Goal: Transaction & Acquisition: Purchase product/service

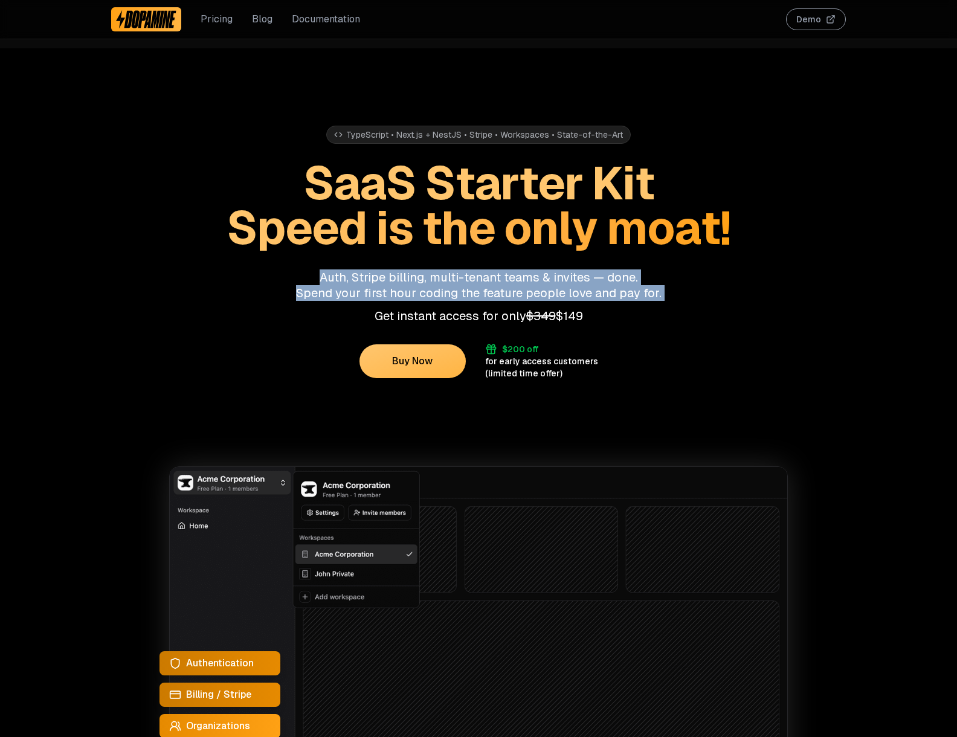
drag, startPoint x: 306, startPoint y: 283, endPoint x: 667, endPoint y: 304, distance: 362.4
click at [667, 304] on div "Auth, Stripe billing, multi-tenant teams & invites — done. Spend your first hou…" at bounding box center [478, 296] width 734 height 54
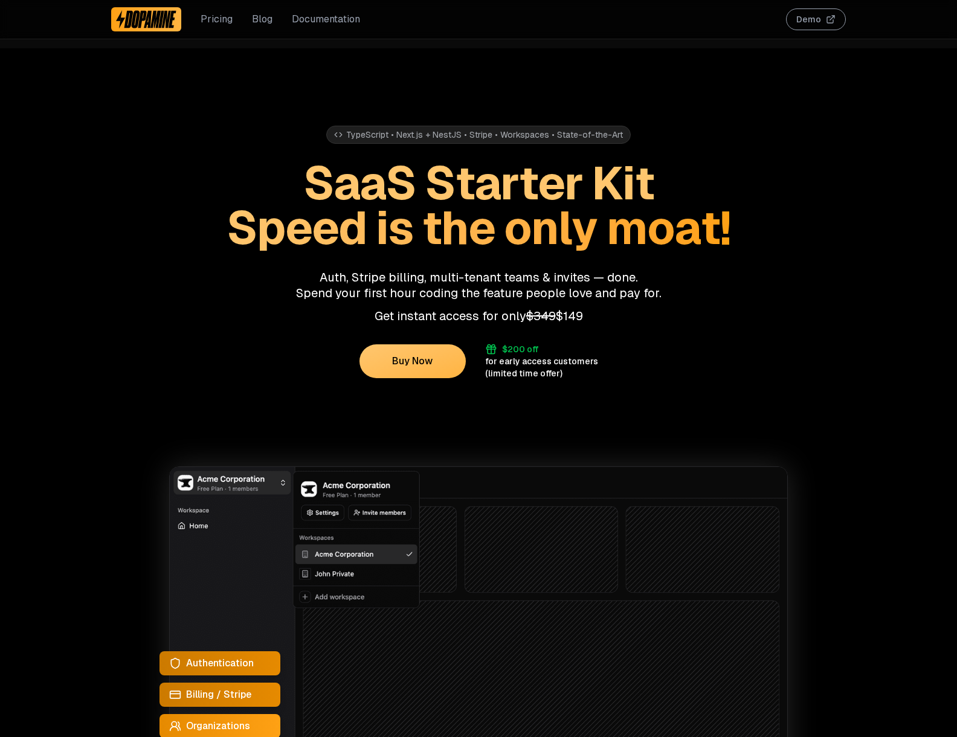
click at [745, 344] on div "Buy Now $200 off for early access customers (limited time offer)" at bounding box center [478, 361] width 734 height 36
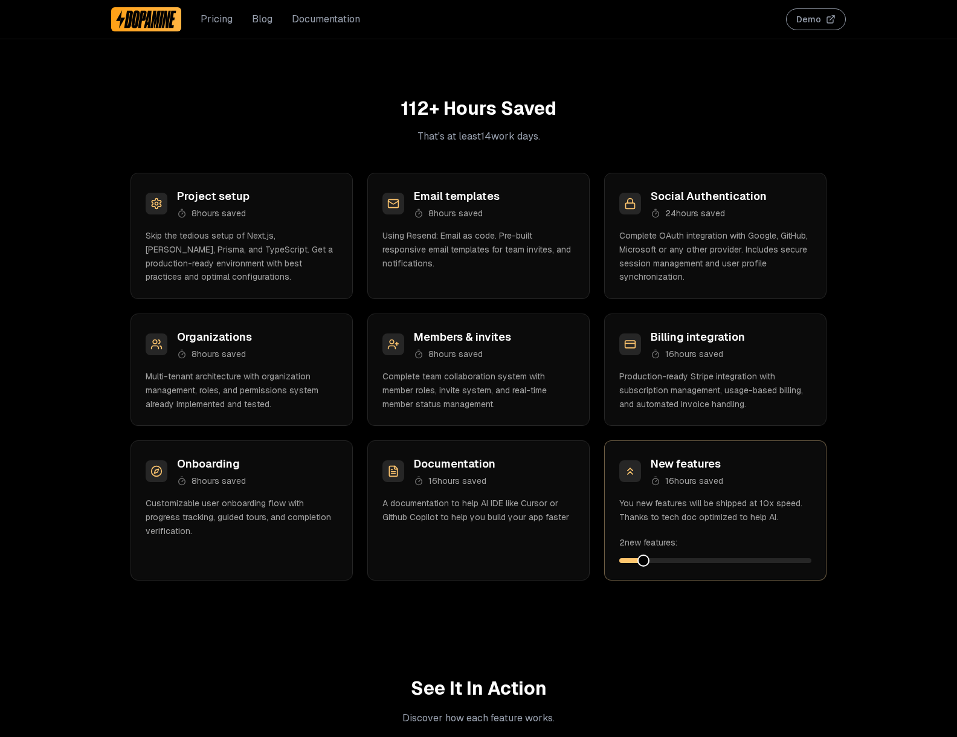
scroll to position [1296, 0]
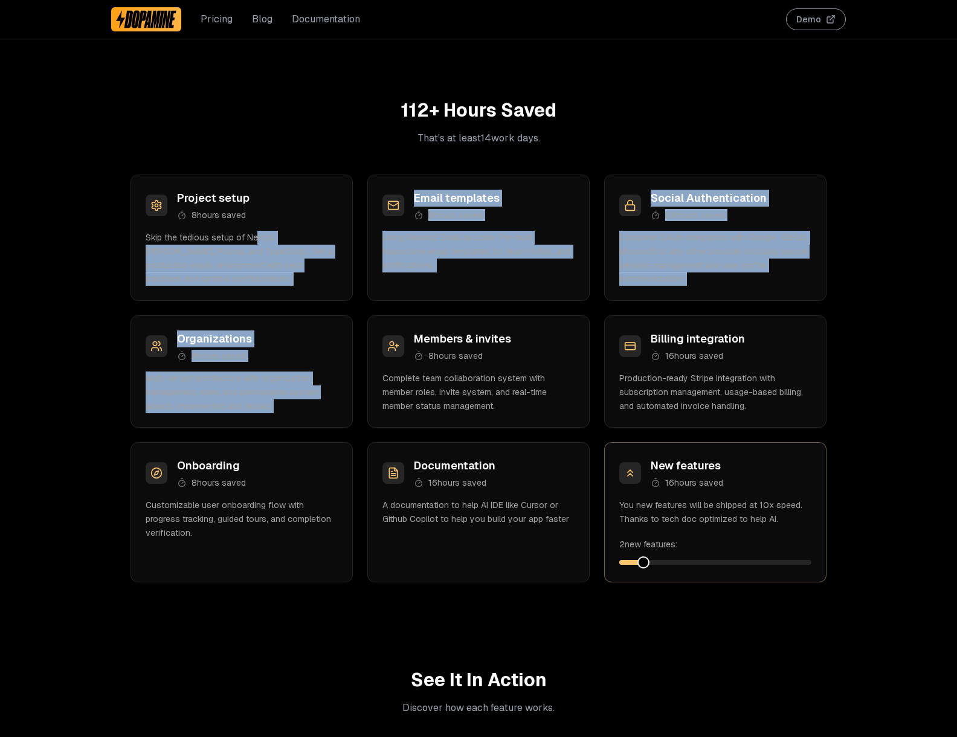
drag, startPoint x: 296, startPoint y: 242, endPoint x: 595, endPoint y: 327, distance: 310.9
click at [595, 327] on div "Project setup 8 hours saved Skip the tedious setup of Next.js, [PERSON_NAME], P…" at bounding box center [478, 379] width 696 height 408
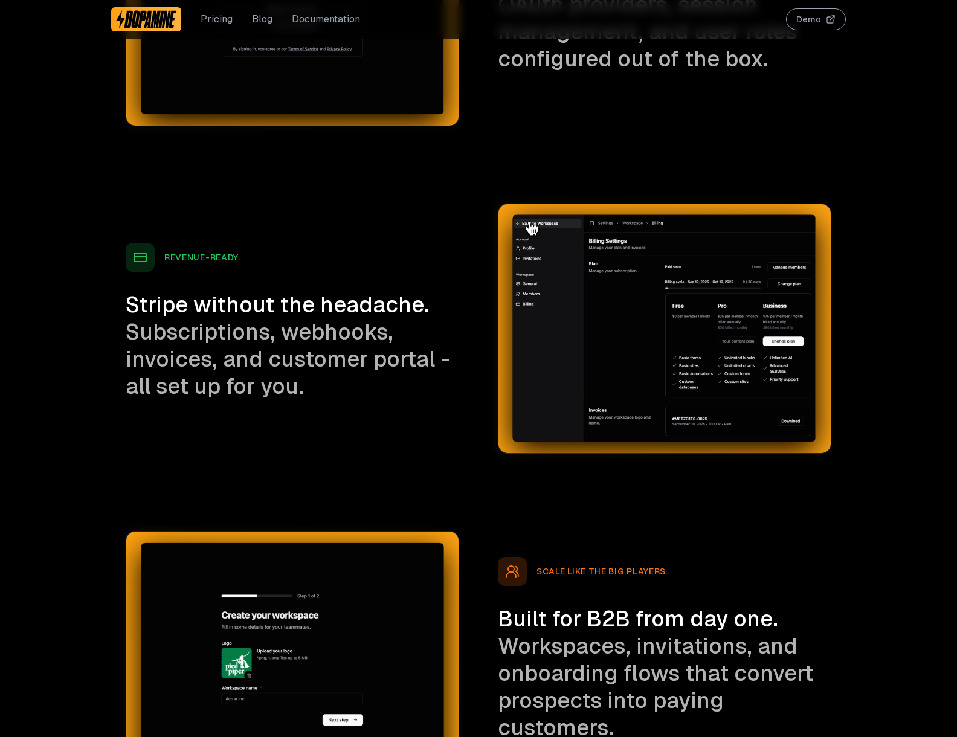
scroll to position [2516, 0]
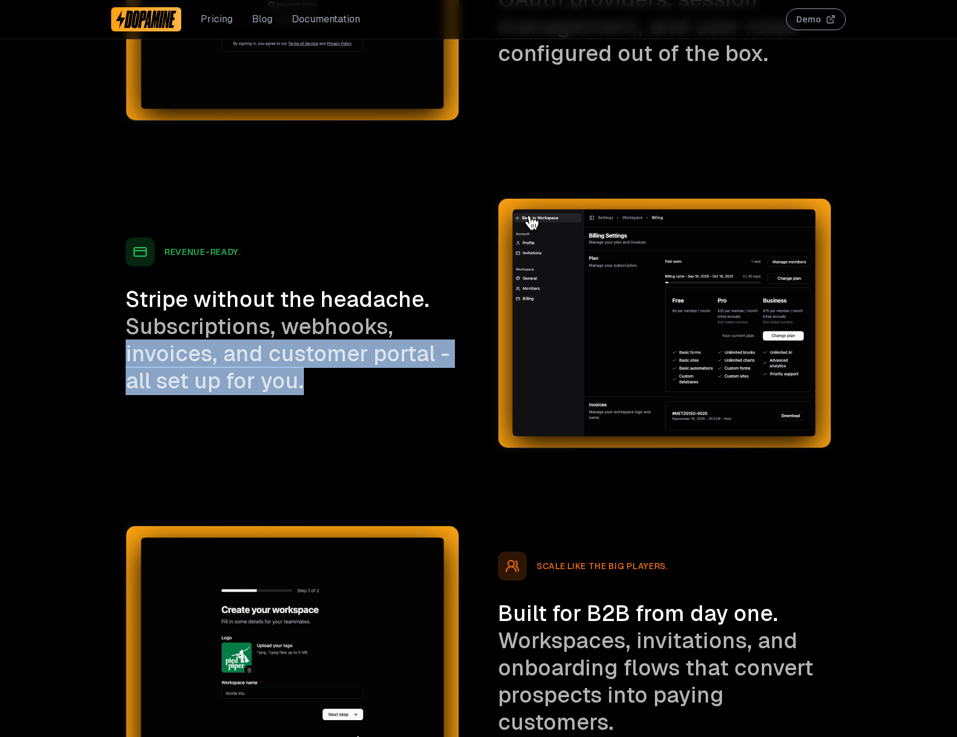
drag, startPoint x: 315, startPoint y: 387, endPoint x: 115, endPoint y: 342, distance: 204.9
click at [115, 342] on div "See It In Action Discover how each feature works. Ready to code. Get that insta…" at bounding box center [478, 151] width 734 height 1405
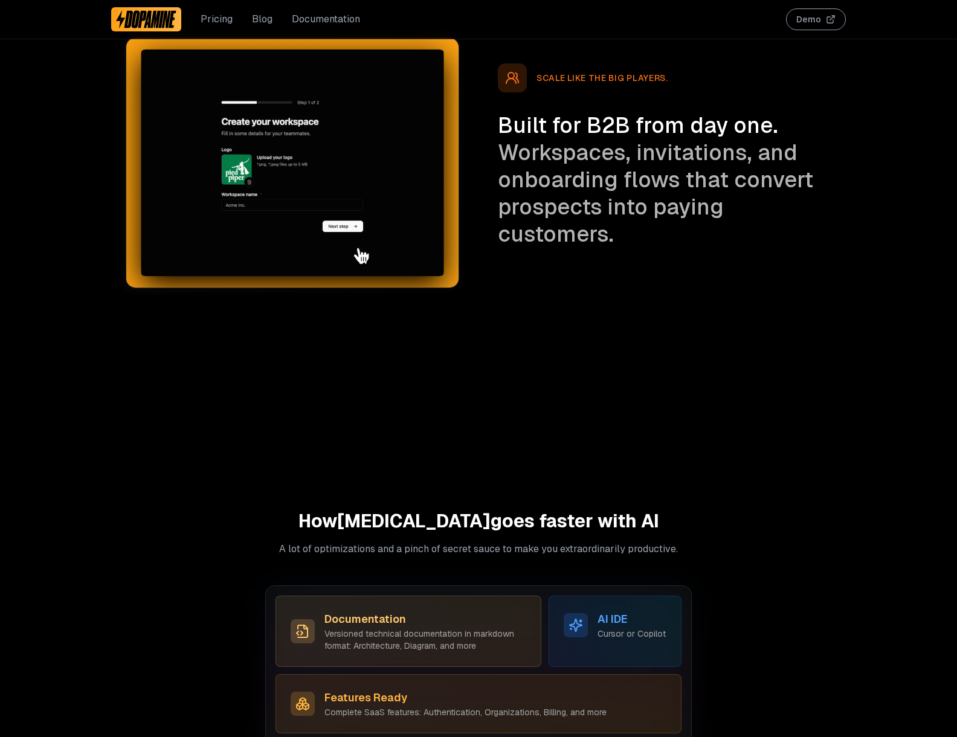
scroll to position [3004, 0]
